Goal: Information Seeking & Learning: Learn about a topic

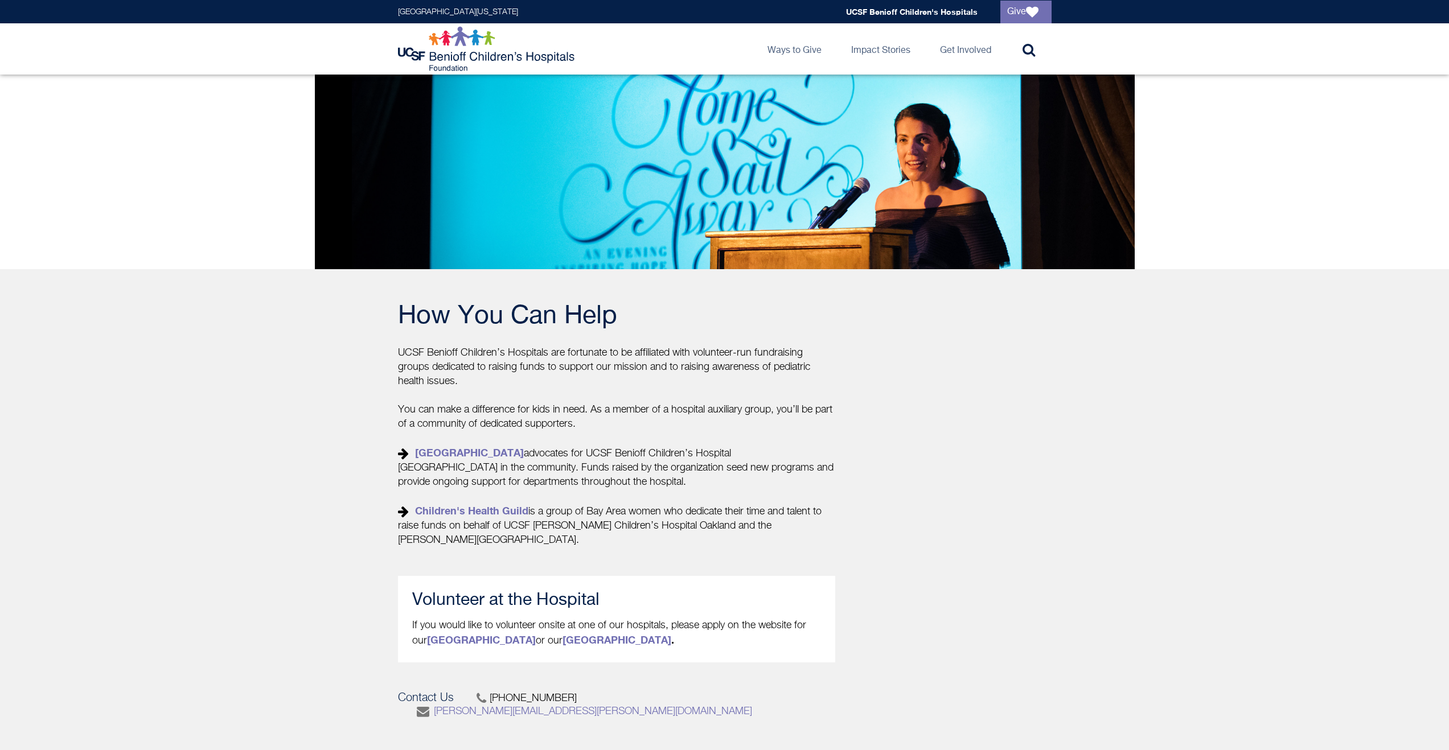
scroll to position [181, 0]
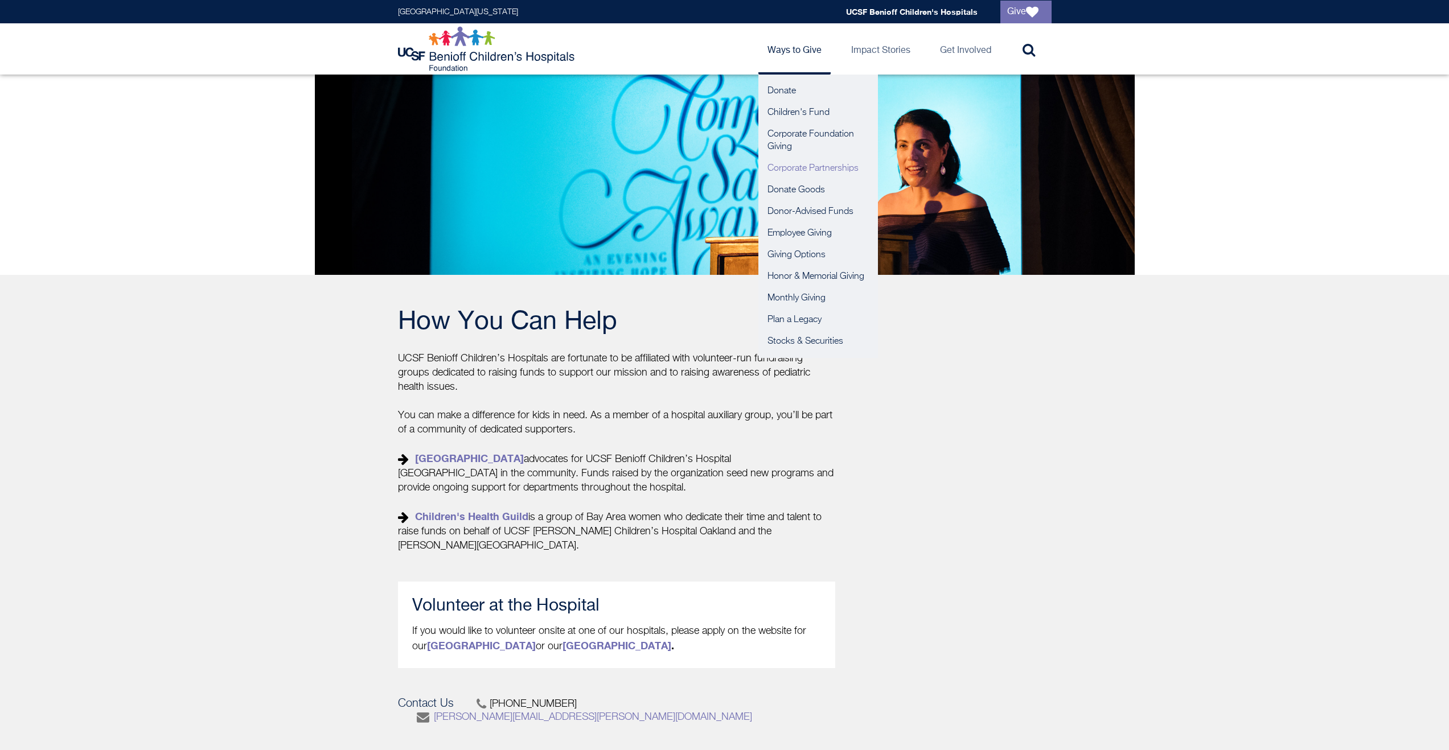
click at [810, 171] on link "Corporate Partnerships" at bounding box center [818, 169] width 120 height 22
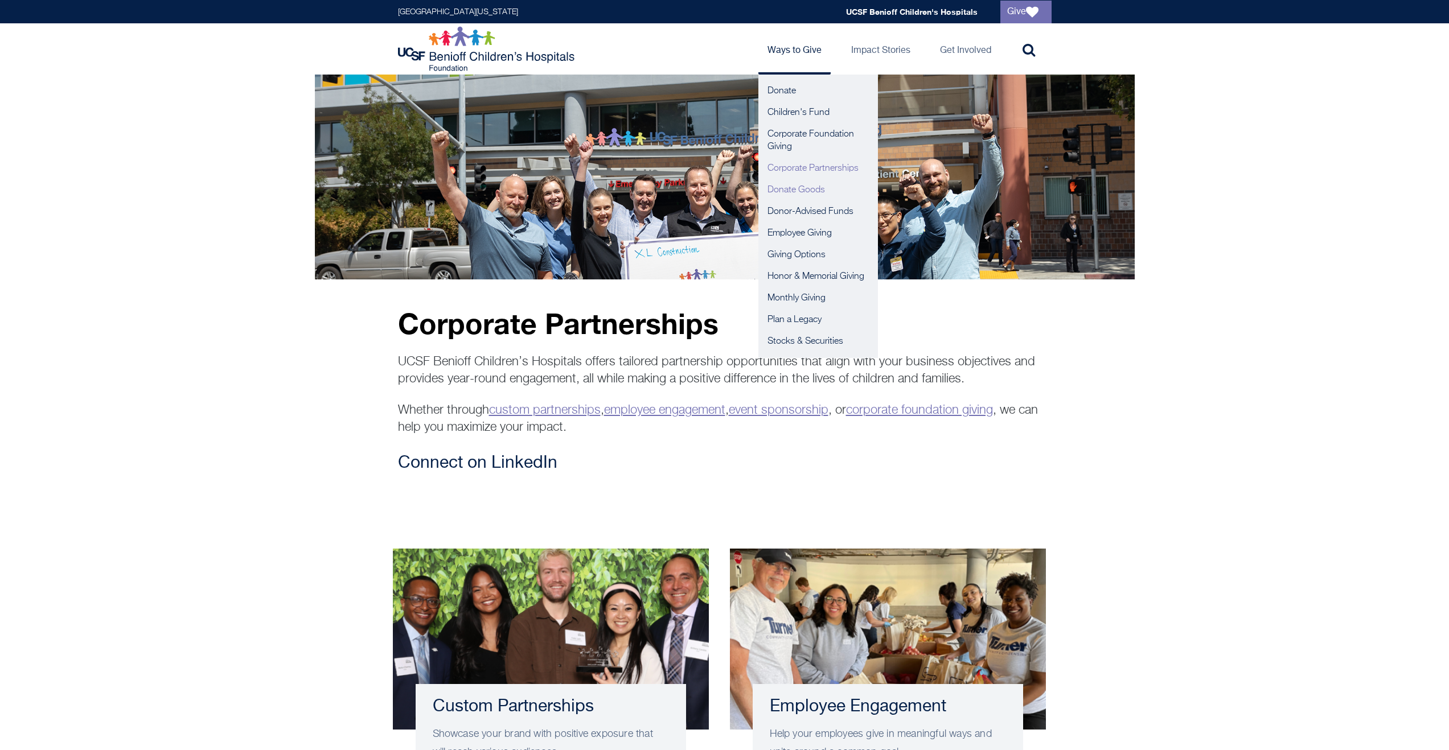
click at [801, 191] on link "Donate Goods" at bounding box center [818, 190] width 120 height 22
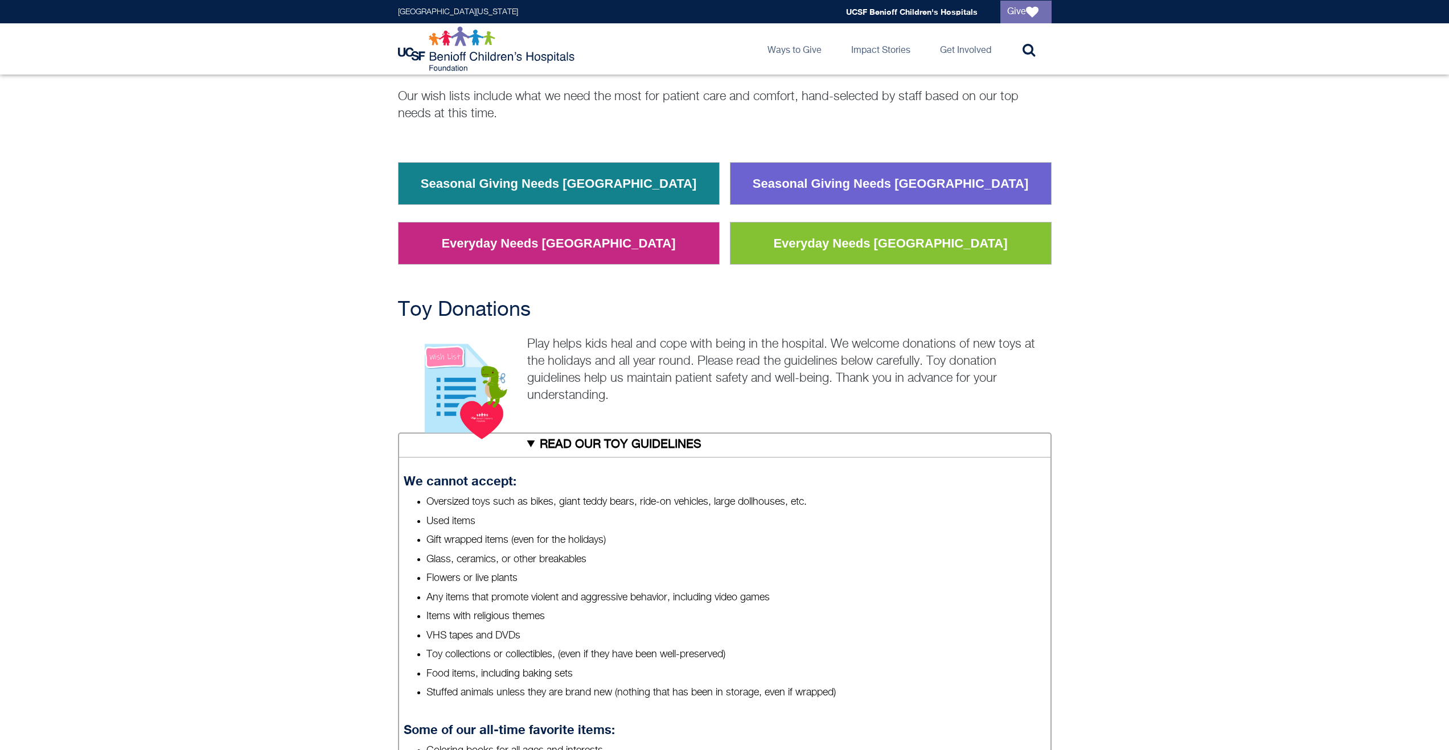
scroll to position [123, 0]
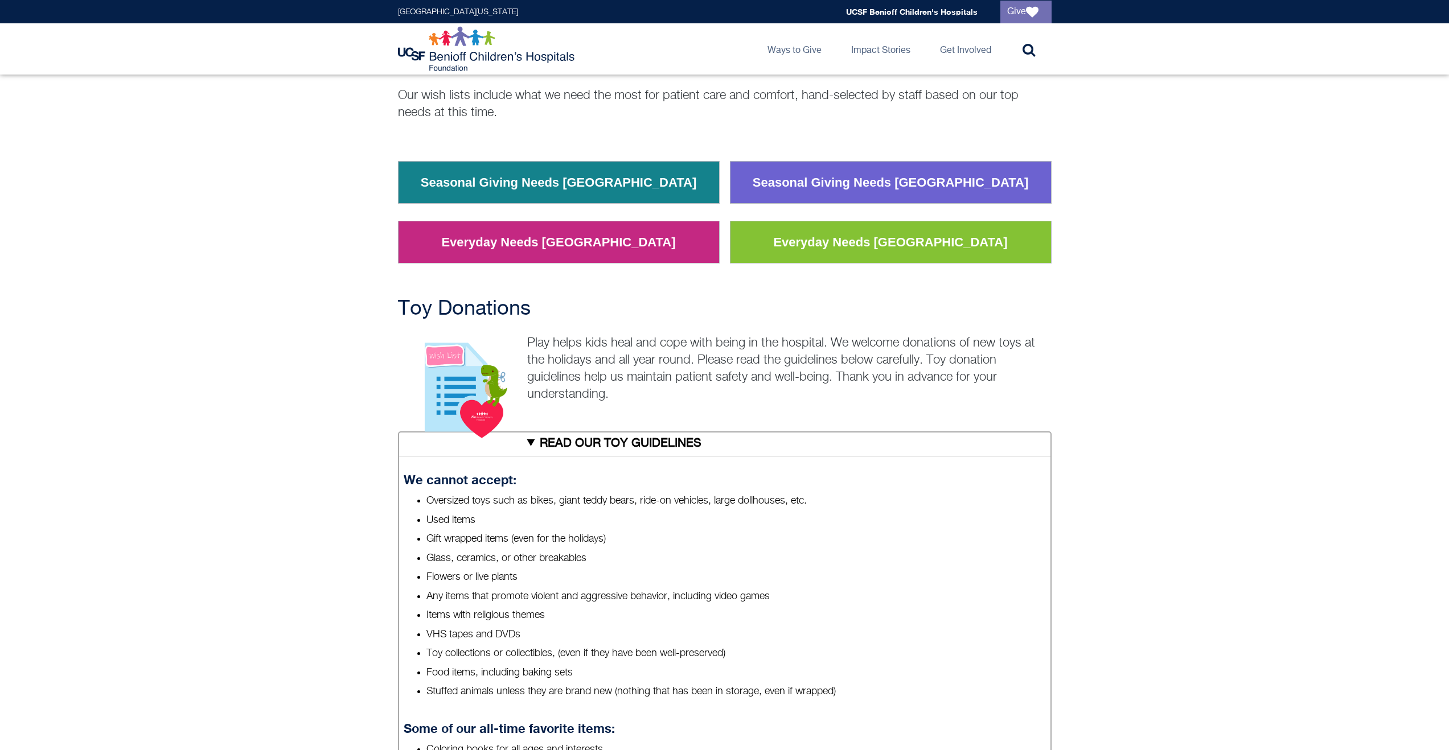
click at [851, 184] on link "Seasonal Giving Needs San Francisco" at bounding box center [890, 183] width 293 height 30
click at [903, 248] on link "Everyday Needs San Francisco" at bounding box center [890, 243] width 251 height 30
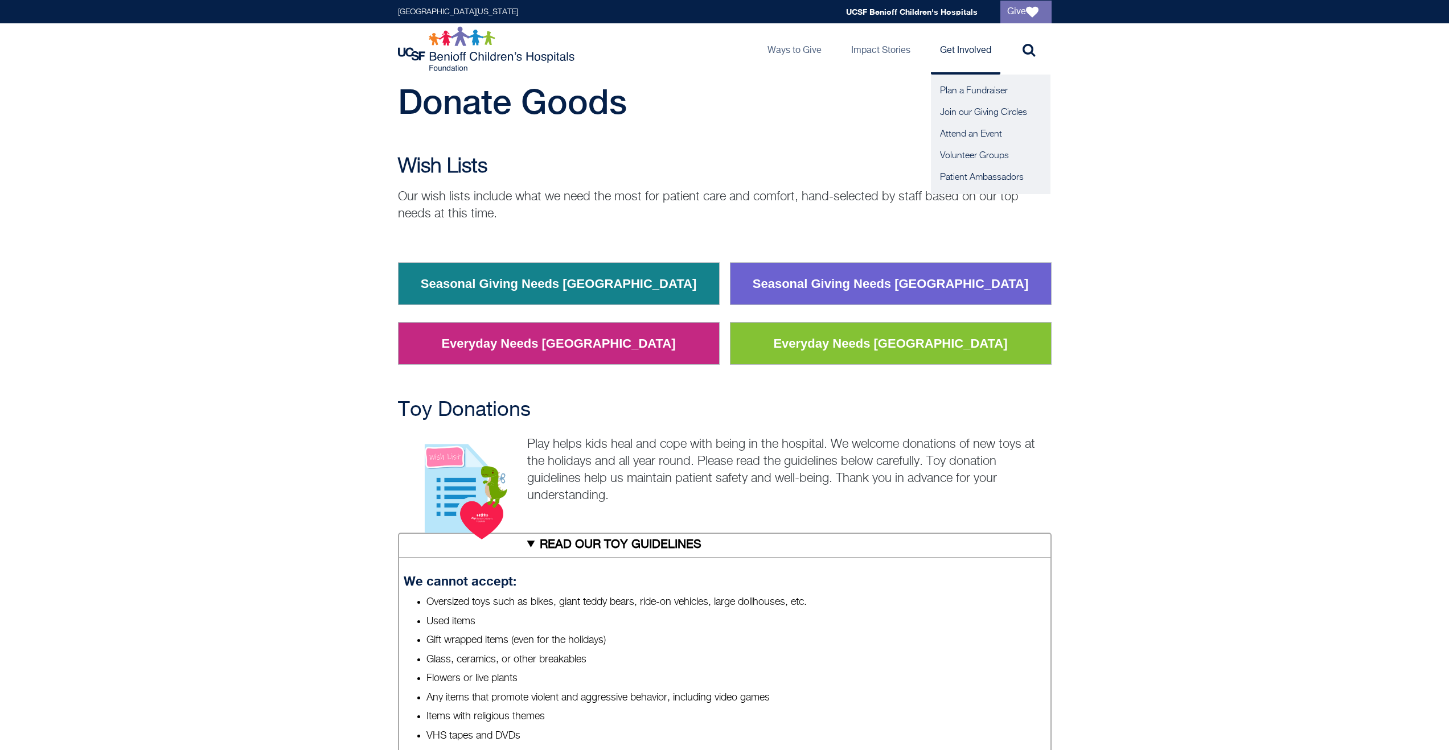
scroll to position [13, 0]
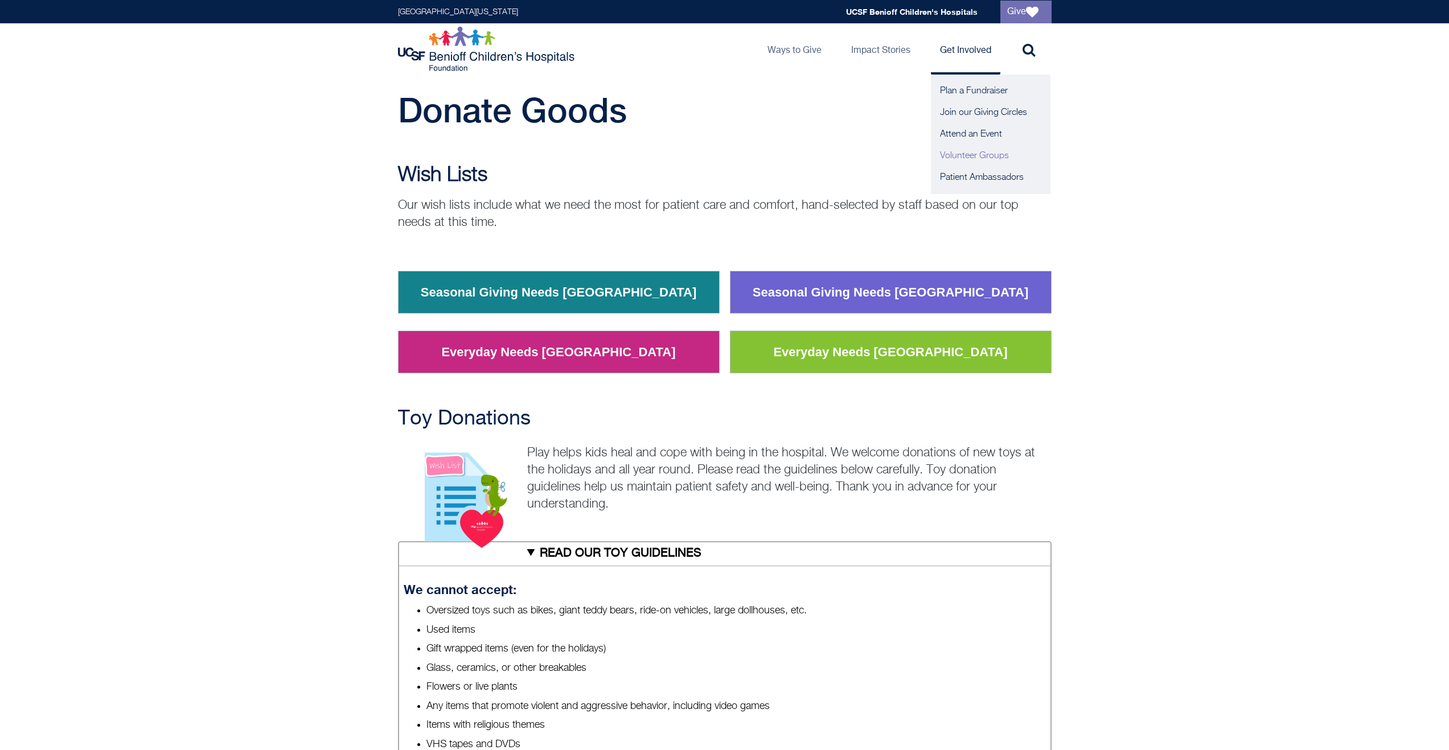
click at [958, 157] on link "Volunteer Groups" at bounding box center [991, 156] width 120 height 22
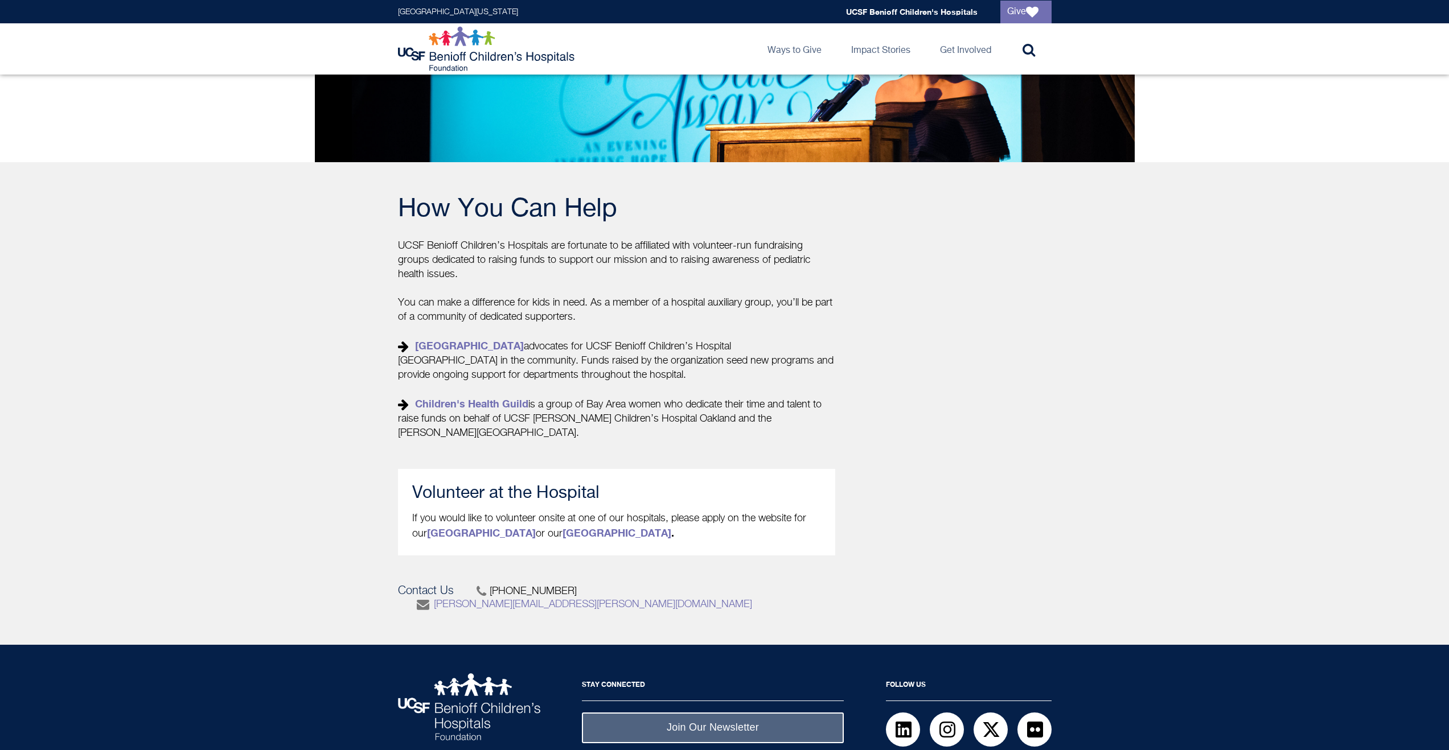
scroll to position [294, 0]
click at [520, 400] on link "Children's Health Guild" at bounding box center [471, 403] width 113 height 13
